Goal: Information Seeking & Learning: Learn about a topic

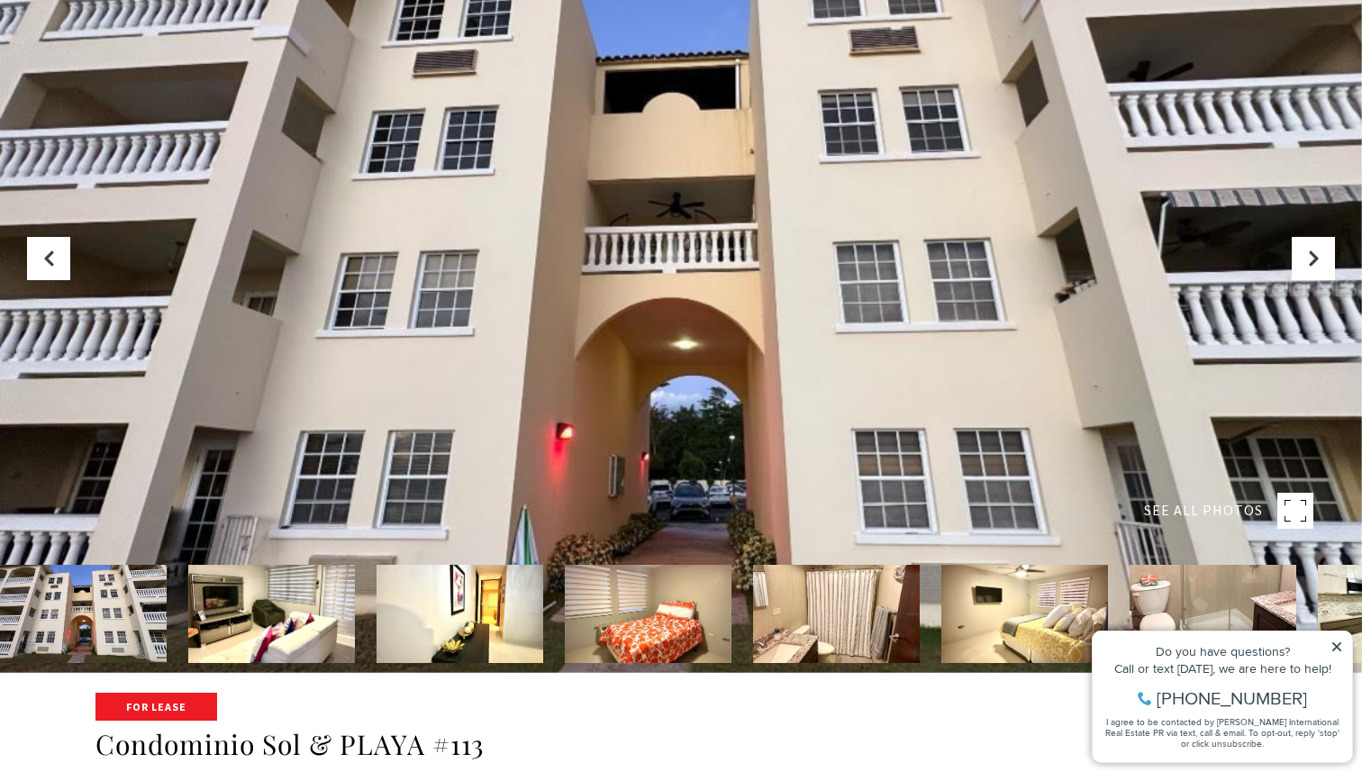
scroll to position [91, 0]
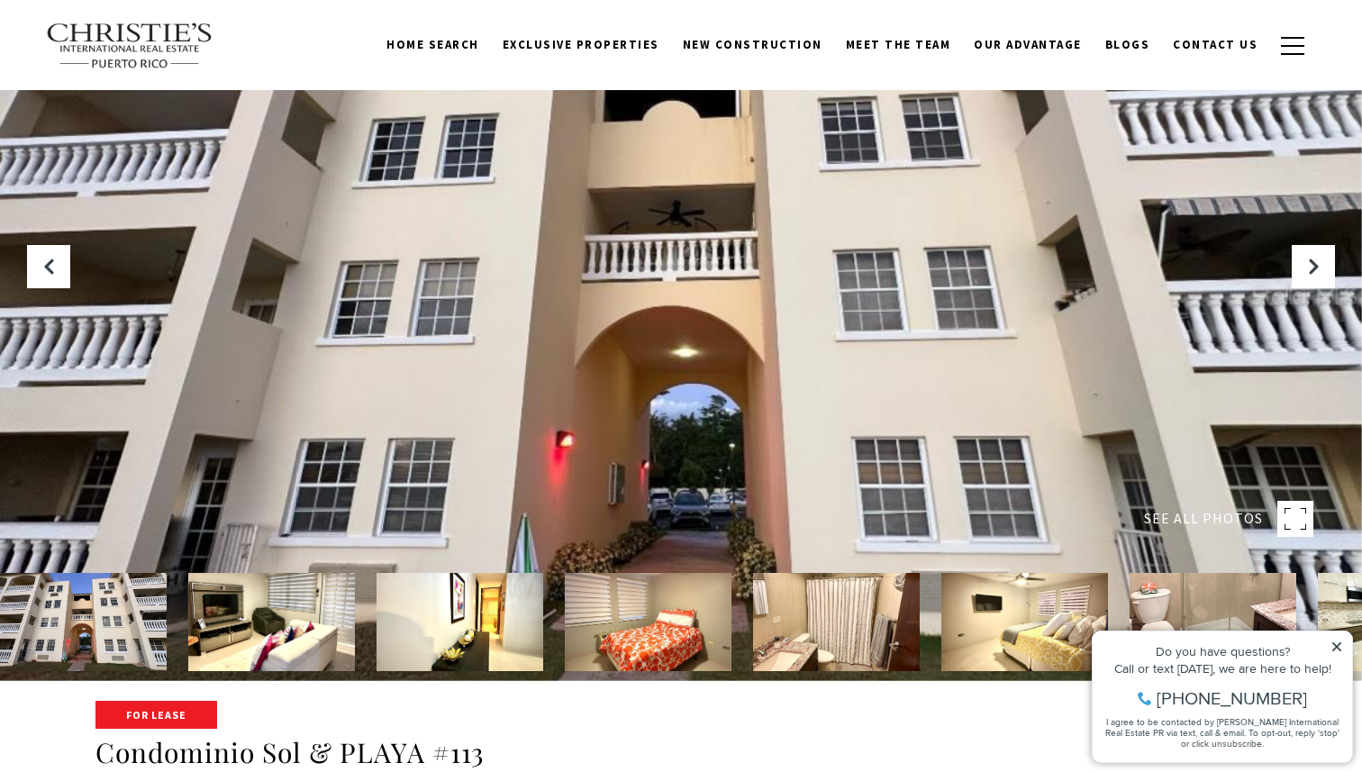
click at [267, 615] on img at bounding box center [271, 622] width 167 height 98
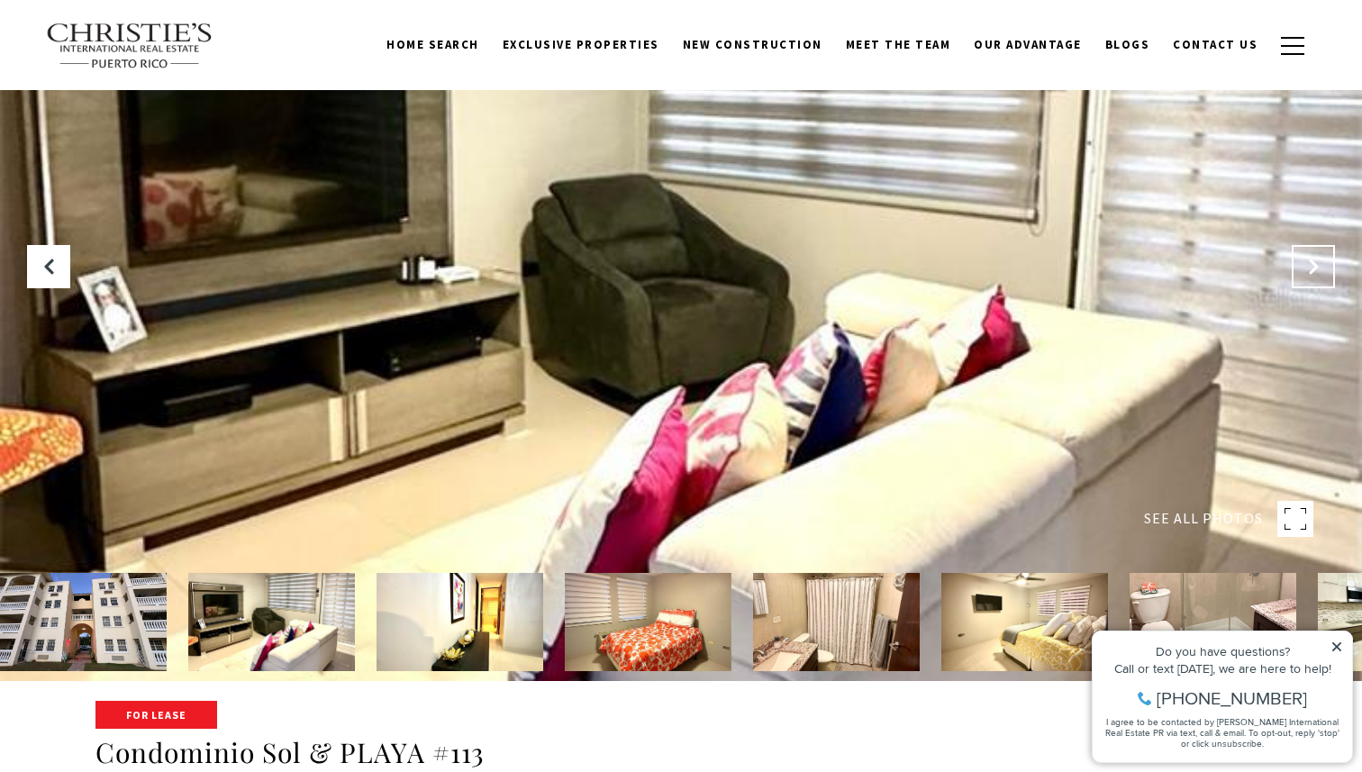
click at [1324, 276] on button at bounding box center [1312, 266] width 43 height 43
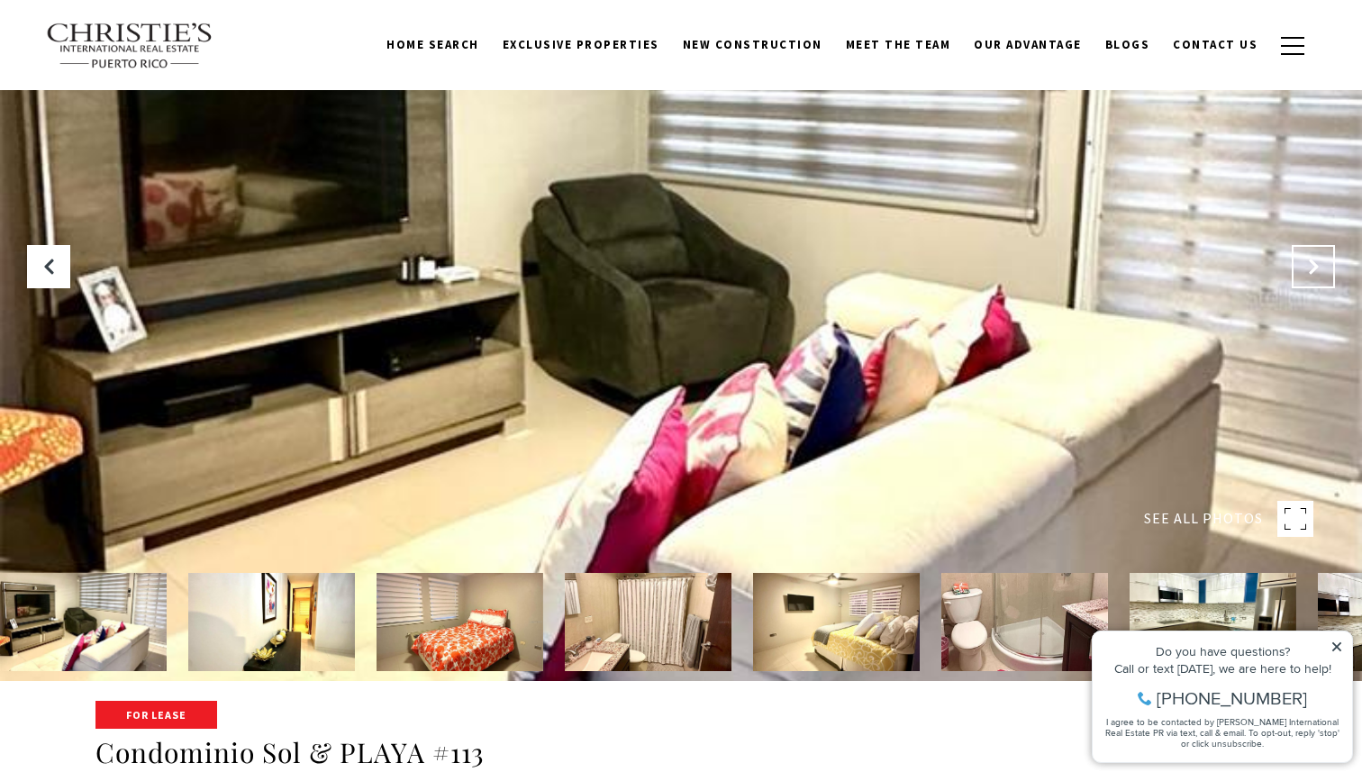
click at [1324, 276] on button at bounding box center [1312, 266] width 43 height 43
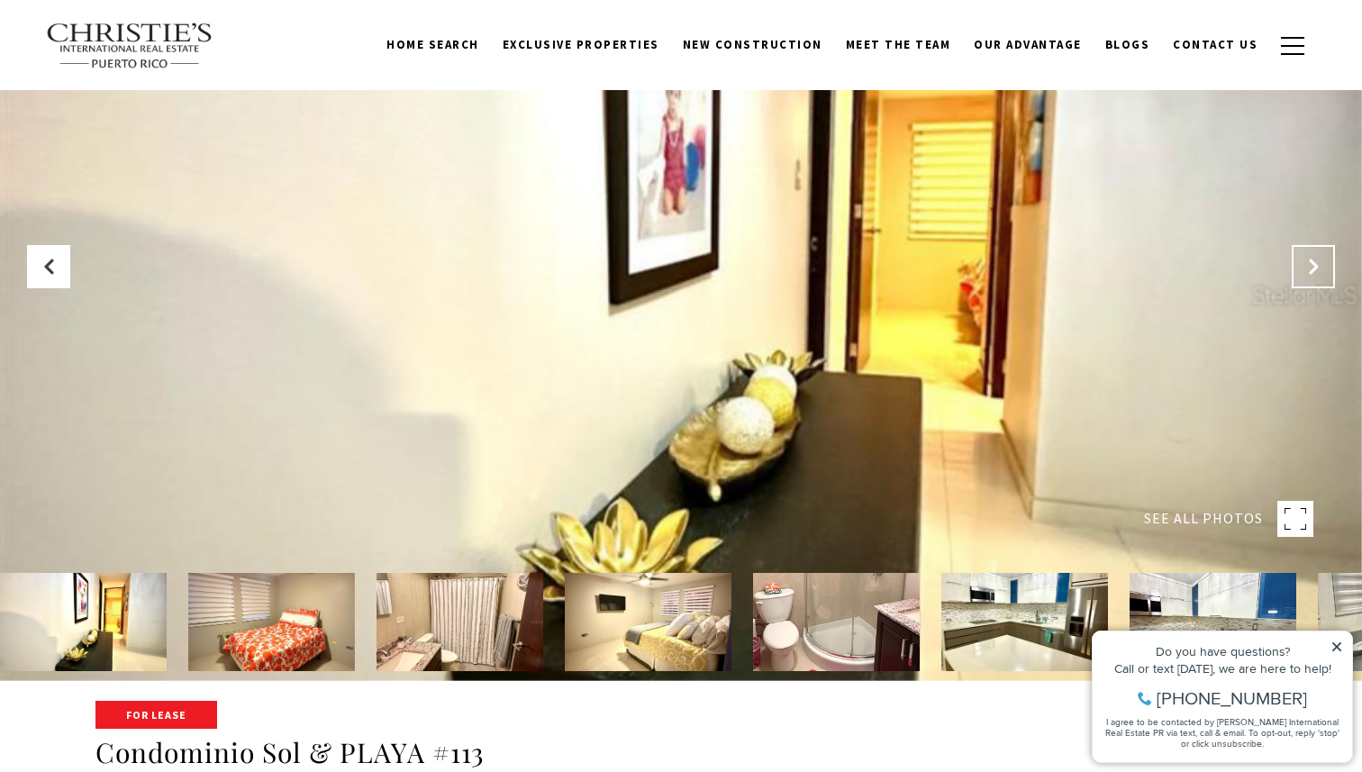
click at [1324, 277] on button at bounding box center [1312, 266] width 43 height 43
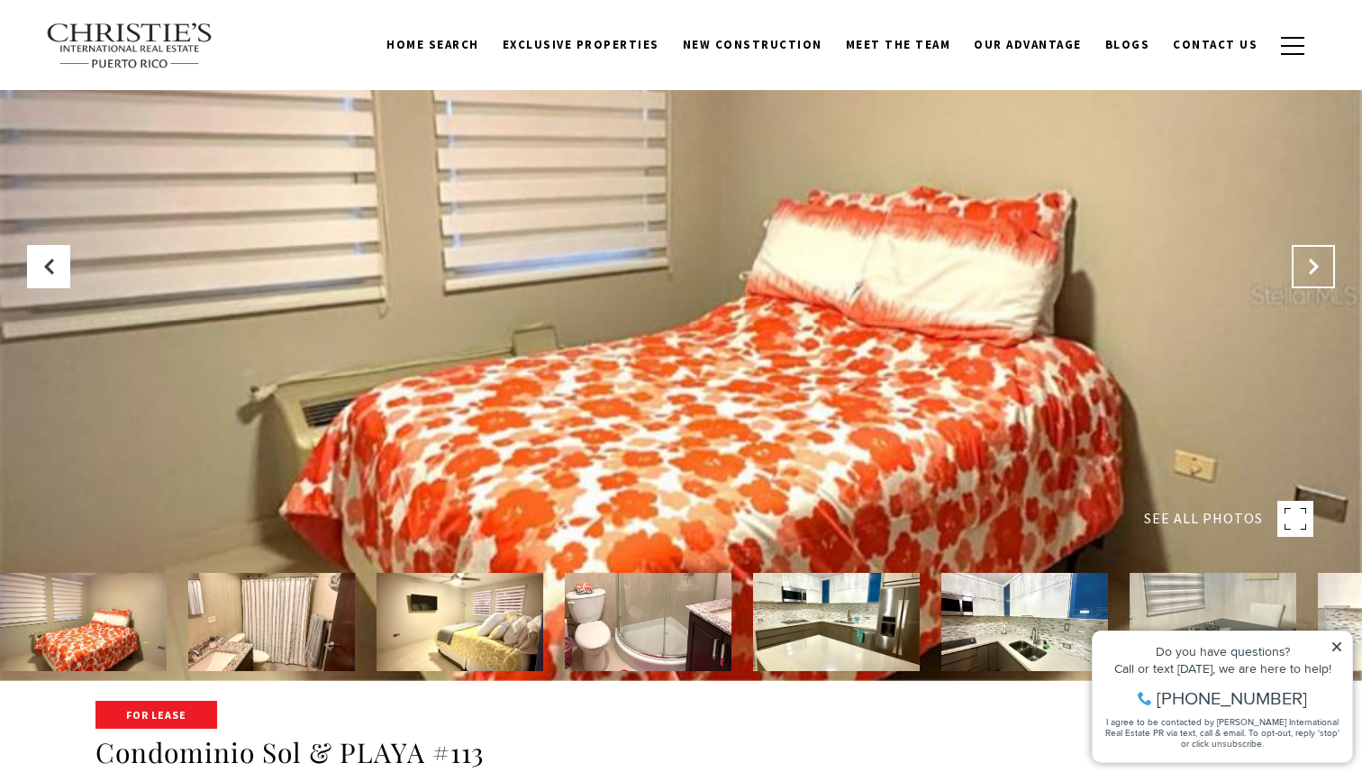
click at [1324, 277] on button "Next Slide" at bounding box center [1312, 266] width 43 height 43
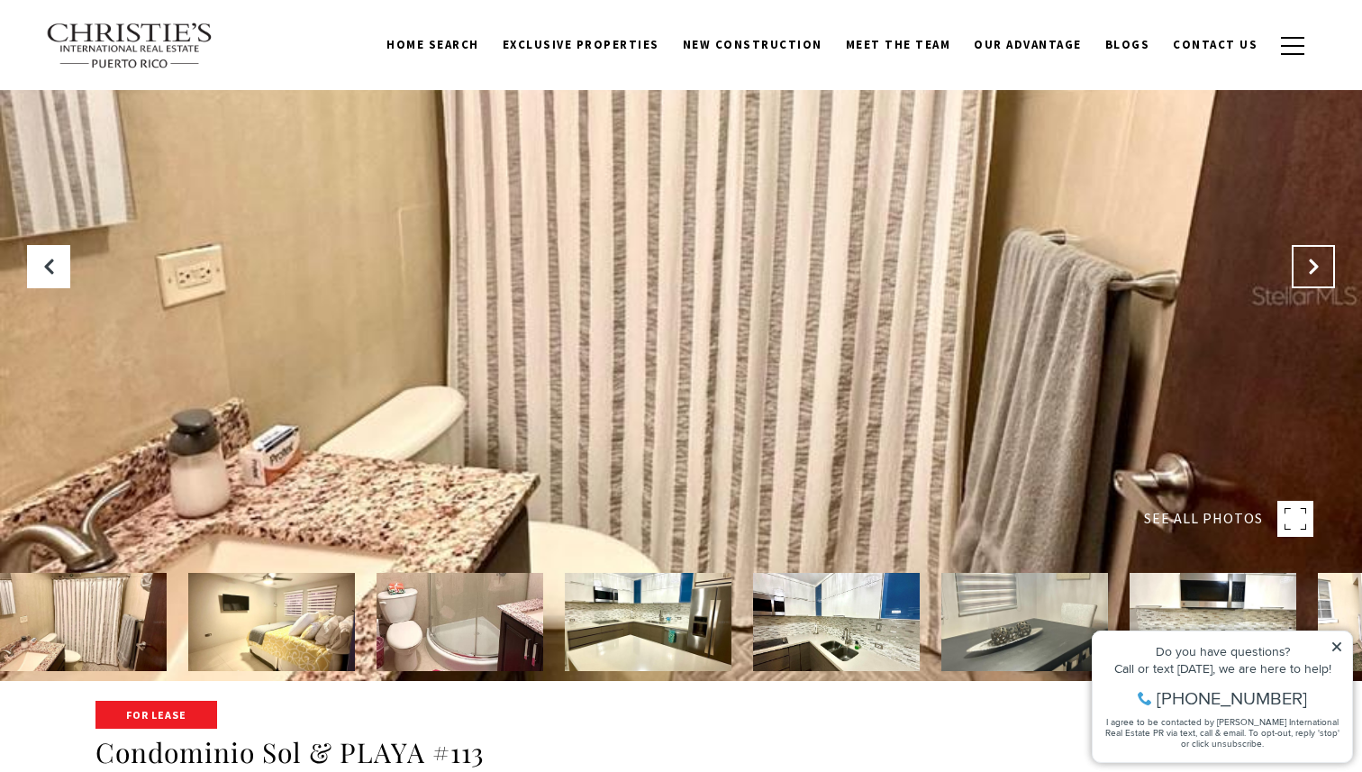
click at [1324, 277] on button "Next Slide" at bounding box center [1312, 266] width 43 height 43
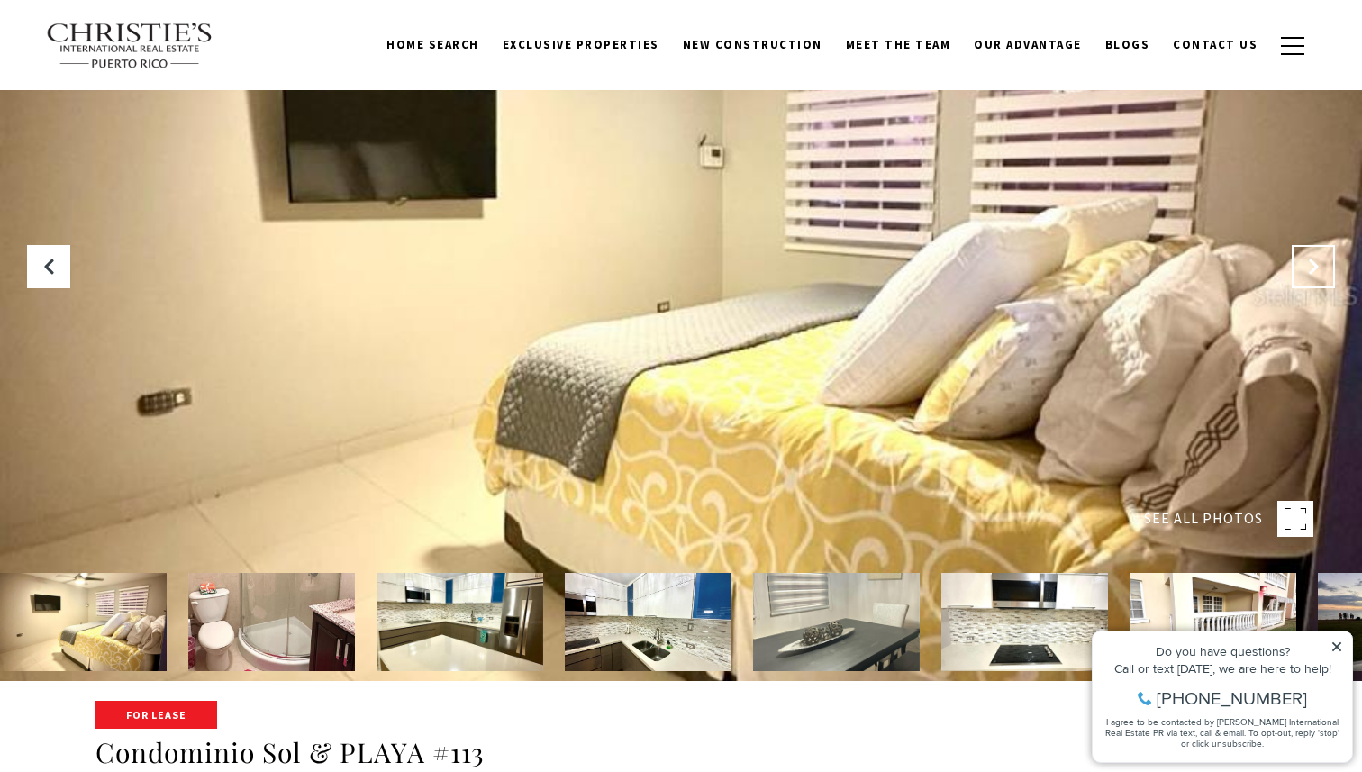
click at [1324, 277] on button "Next Slide" at bounding box center [1312, 266] width 43 height 43
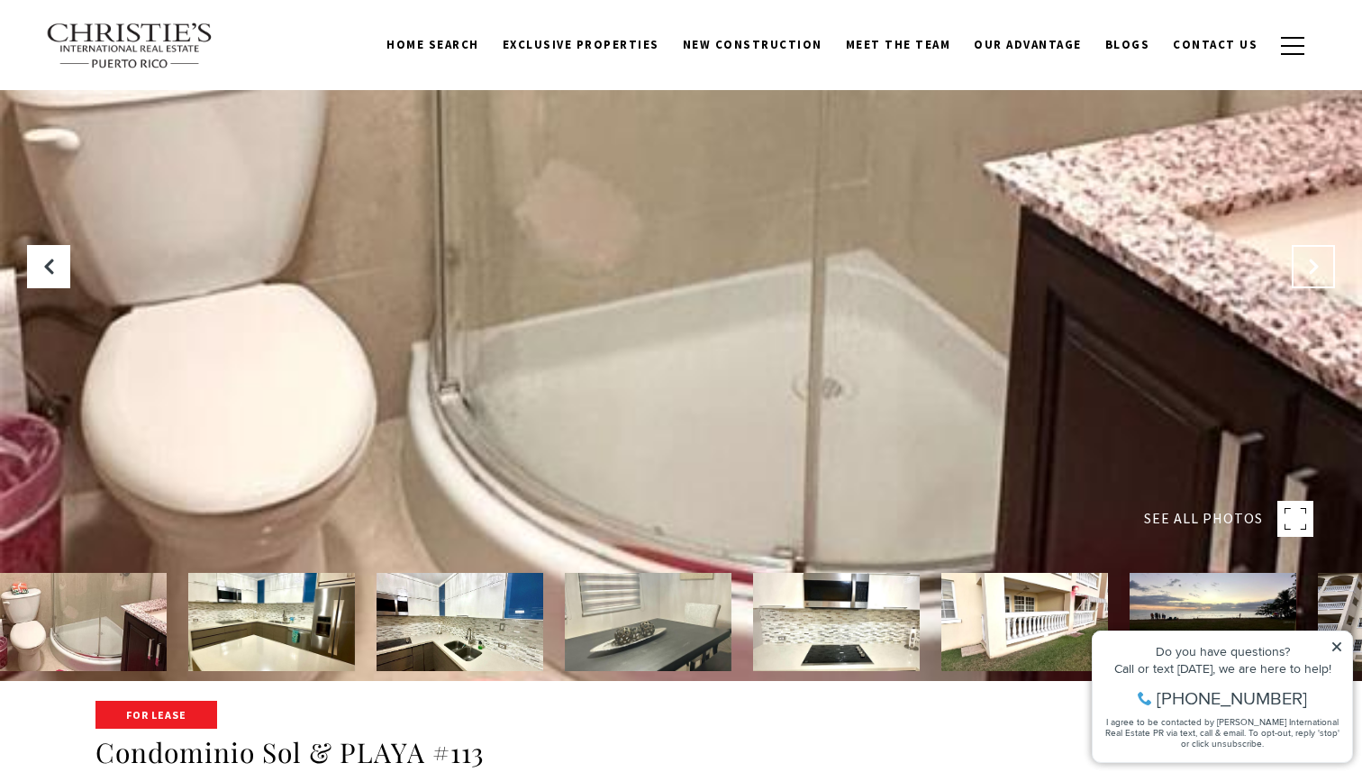
click at [1324, 277] on button "Next Slide" at bounding box center [1312, 266] width 43 height 43
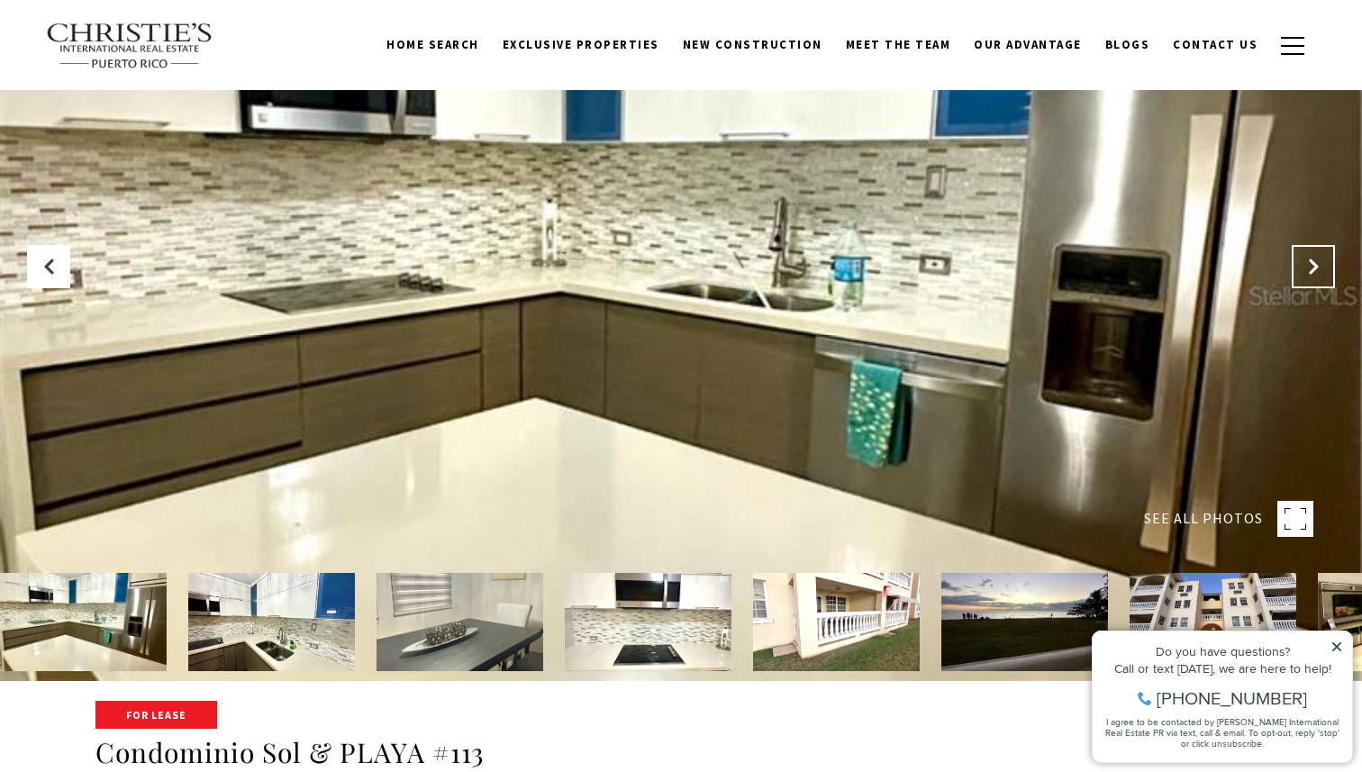
click at [1324, 277] on button "Next Slide" at bounding box center [1312, 266] width 43 height 43
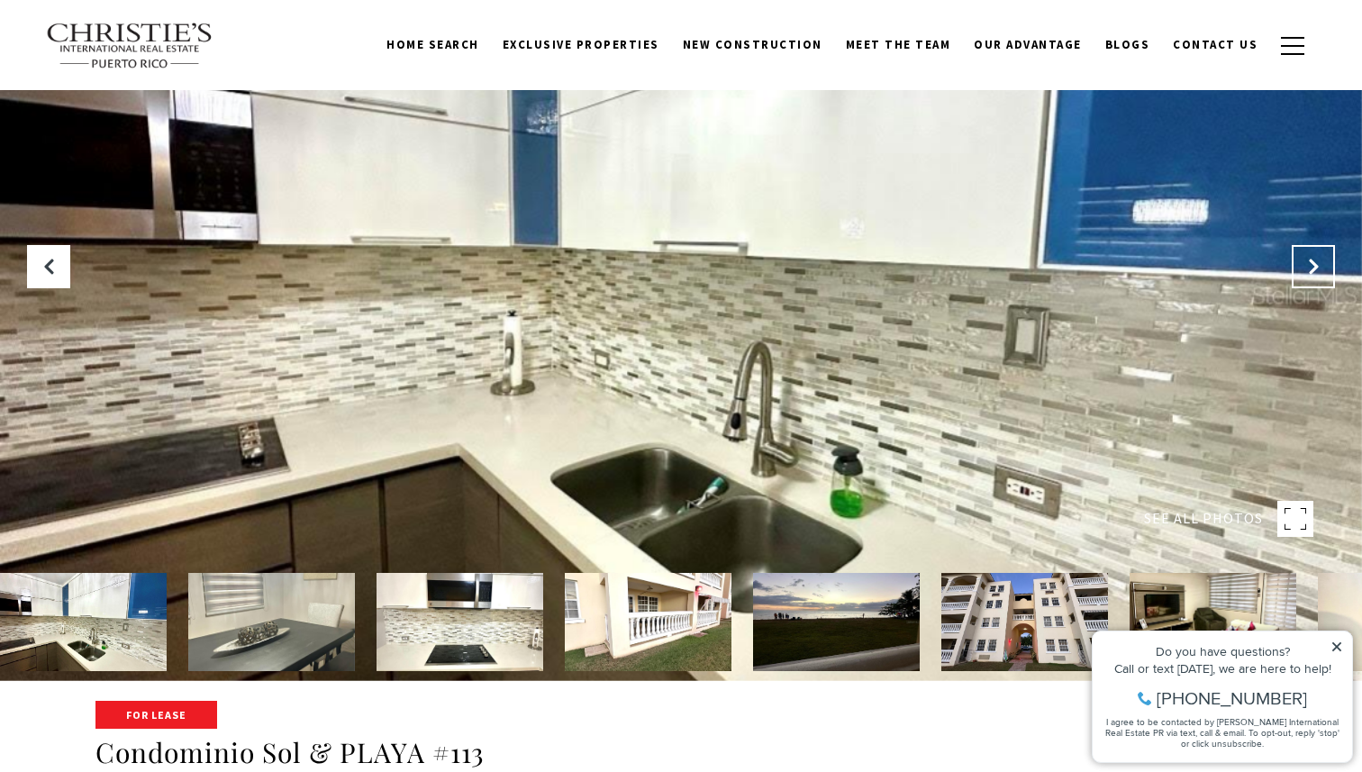
click at [1324, 277] on button "Next Slide" at bounding box center [1312, 266] width 43 height 43
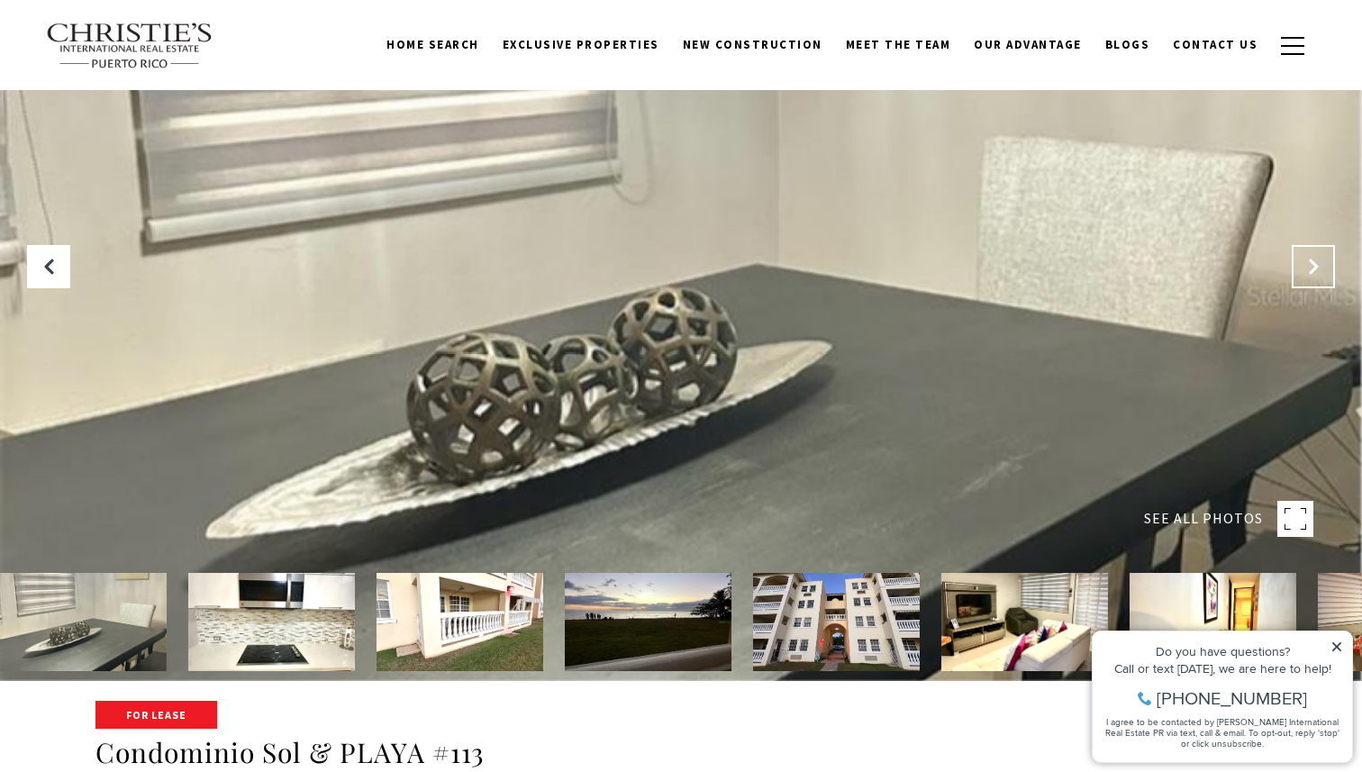
click at [1324, 277] on button "Next Slide" at bounding box center [1312, 266] width 43 height 43
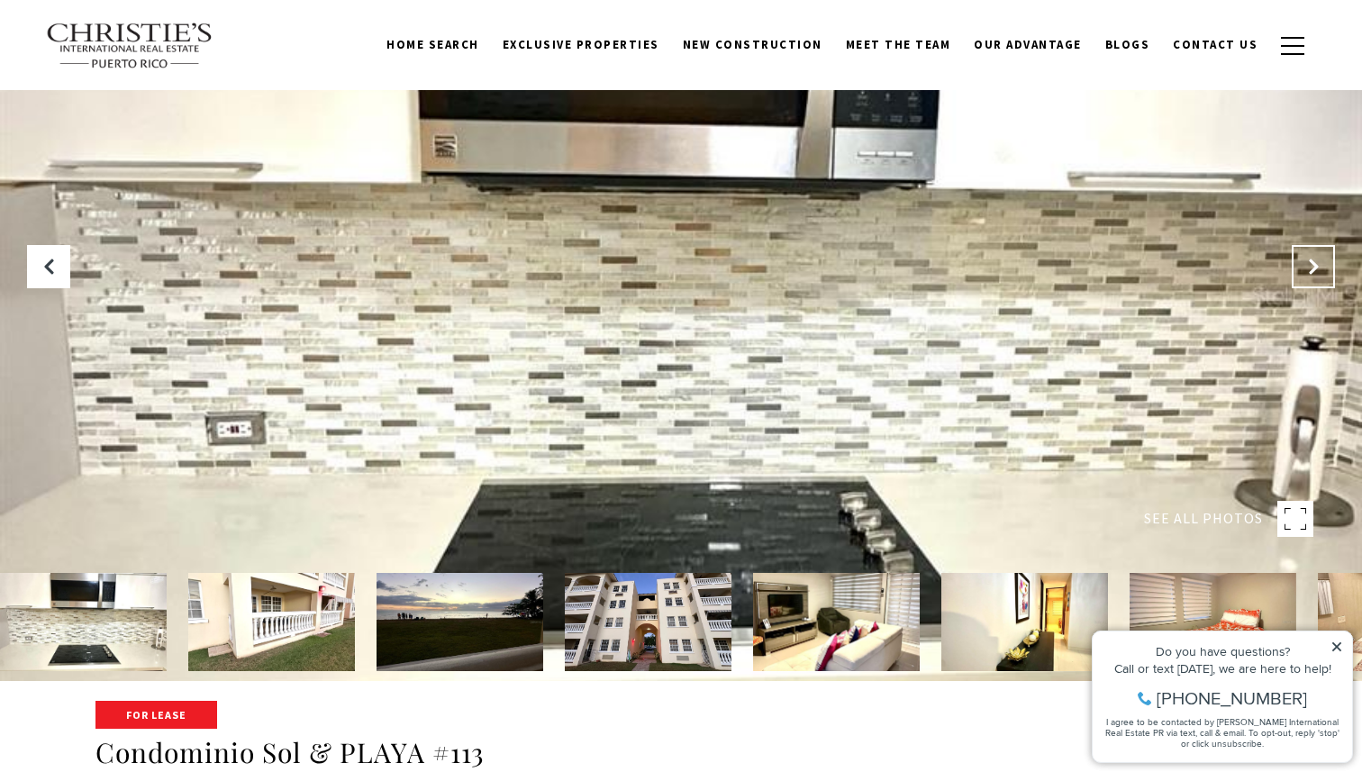
click at [1324, 277] on button "Next Slide" at bounding box center [1312, 266] width 43 height 43
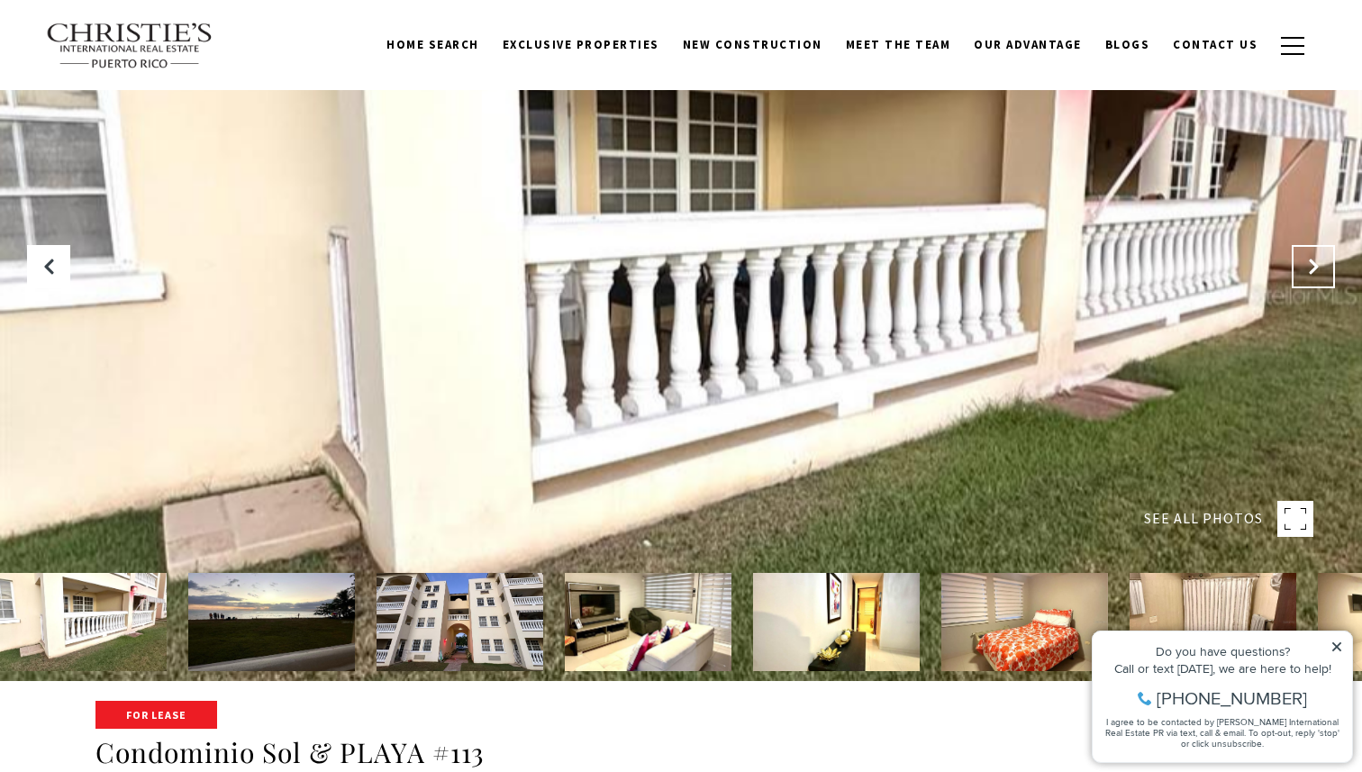
click at [1324, 277] on button "Next Slide" at bounding box center [1312, 266] width 43 height 43
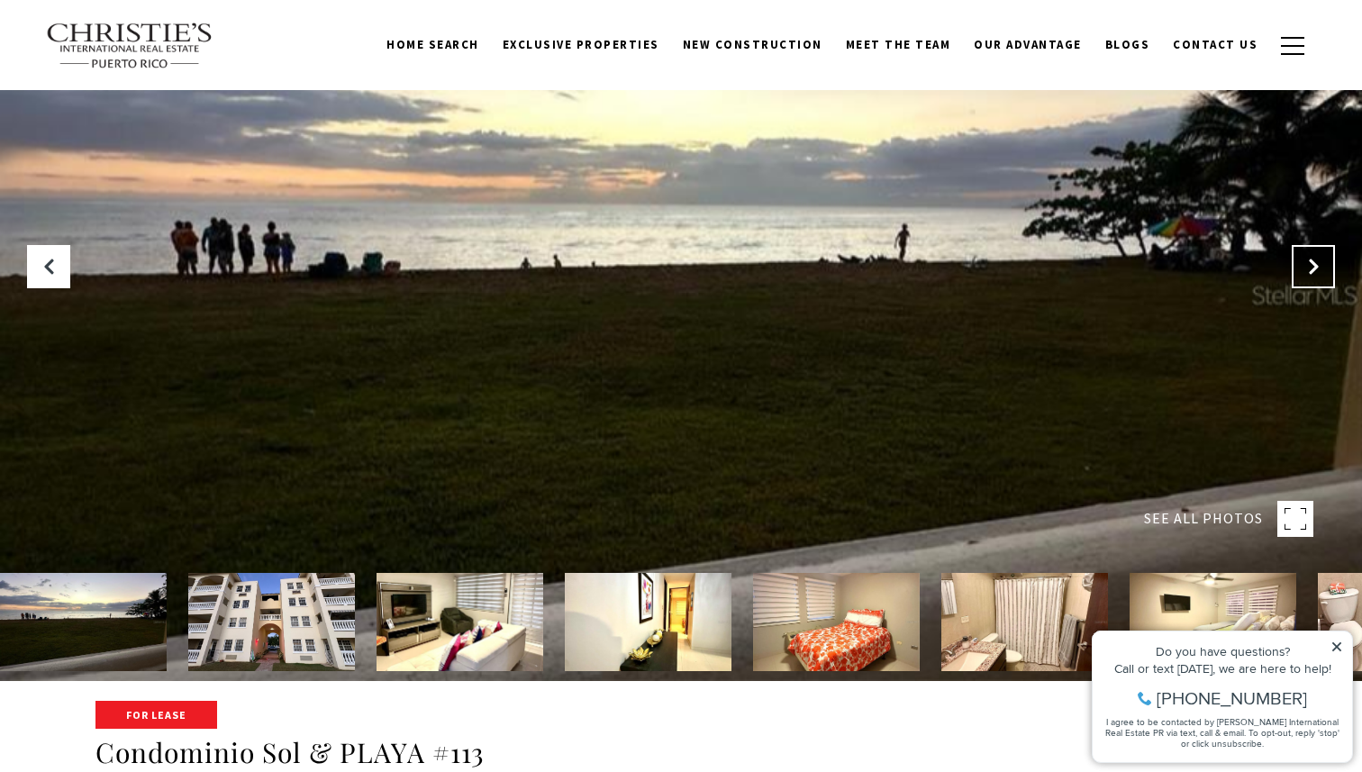
click at [1324, 277] on button "Next Slide" at bounding box center [1312, 266] width 43 height 43
